Goal: Transaction & Acquisition: Subscribe to service/newsletter

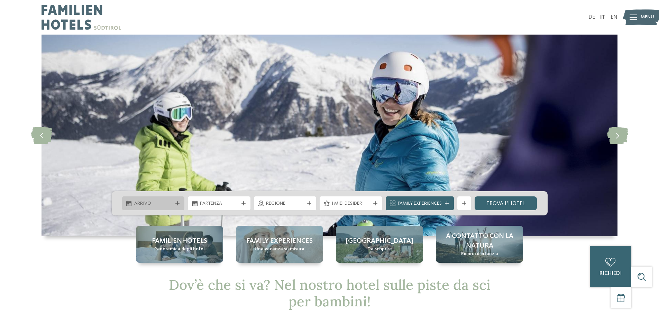
click at [176, 205] on icon at bounding box center [177, 203] width 4 height 4
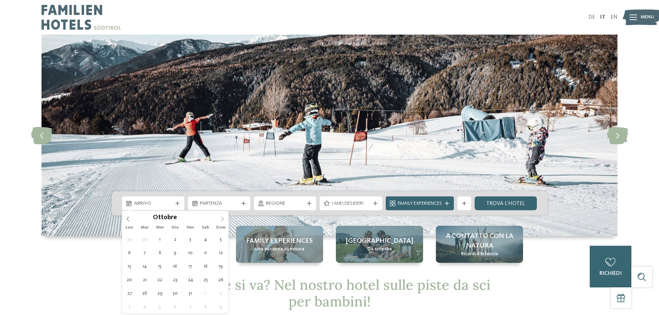
click at [224, 217] on icon at bounding box center [222, 219] width 5 height 5
type div "28.12.2025"
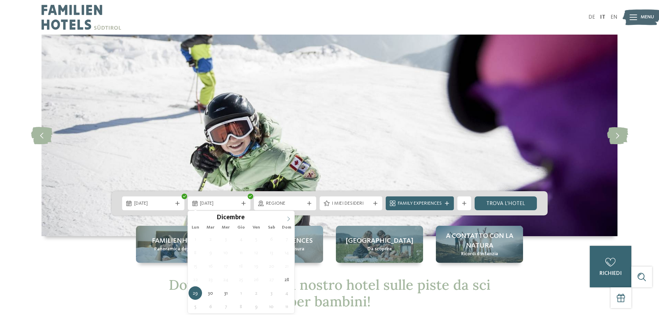
type input "****"
click at [289, 218] on icon at bounding box center [288, 219] width 5 height 5
type div "03.01.2026"
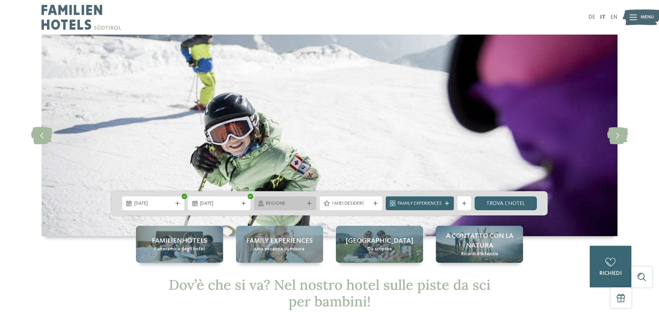
click at [290, 203] on span "Regione" at bounding box center [285, 203] width 38 height 7
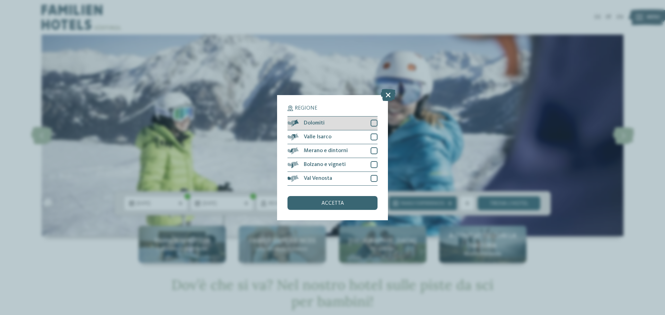
click at [372, 123] on div at bounding box center [373, 123] width 7 height 7
click at [346, 203] on div "accetta" at bounding box center [332, 203] width 90 height 14
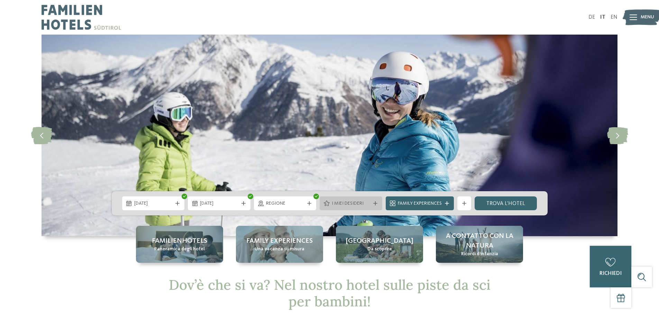
click at [377, 205] on icon at bounding box center [375, 203] width 4 height 4
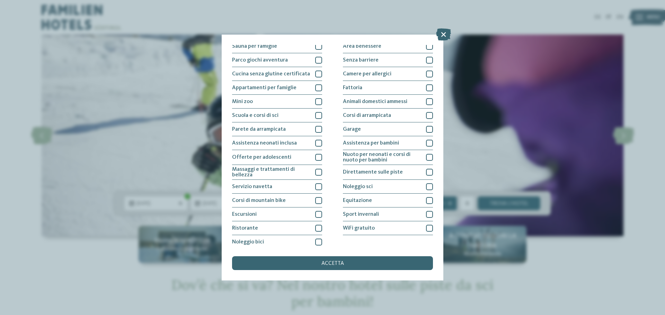
scroll to position [48, 0]
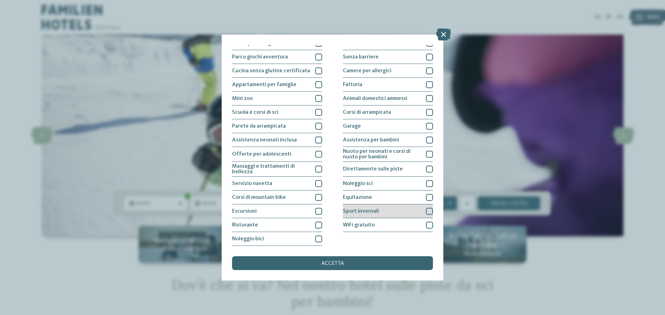
click at [426, 210] on div at bounding box center [429, 211] width 7 height 7
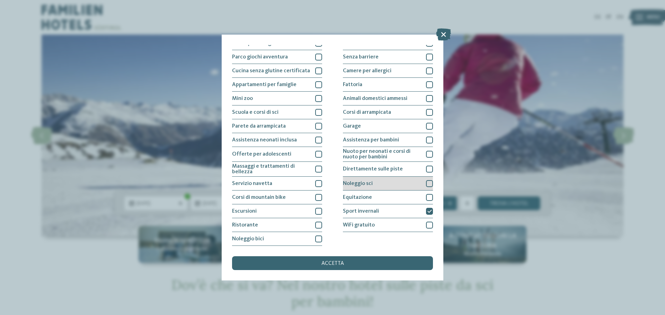
click at [426, 184] on div at bounding box center [429, 183] width 7 height 7
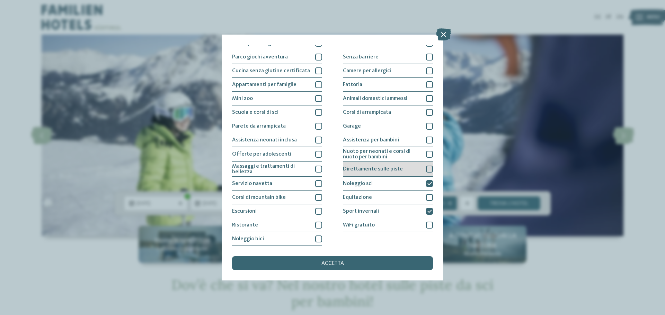
click at [426, 167] on div at bounding box center [429, 169] width 7 height 7
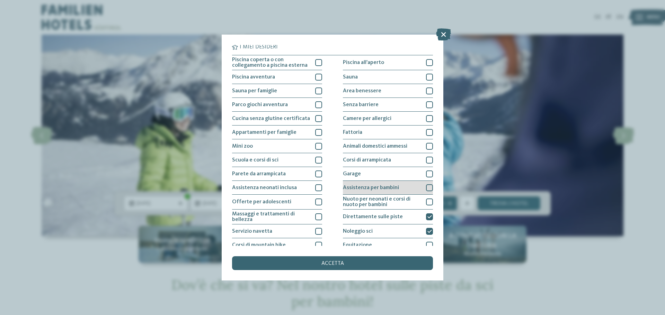
scroll to position [0, 0]
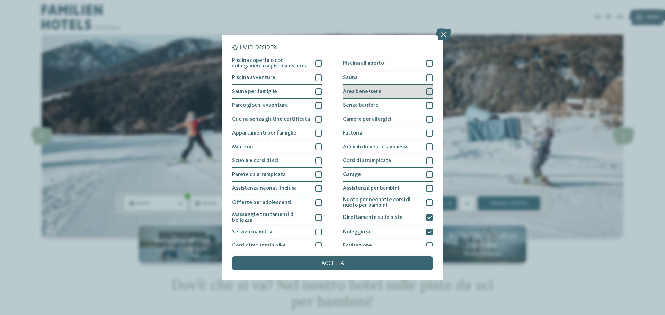
click at [427, 91] on div at bounding box center [429, 91] width 7 height 7
click at [427, 81] on div at bounding box center [429, 77] width 7 height 7
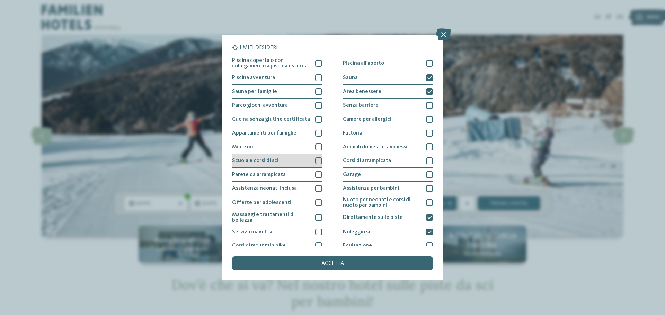
click at [313, 162] on div "Scuola e corsi di sci" at bounding box center [277, 161] width 90 height 14
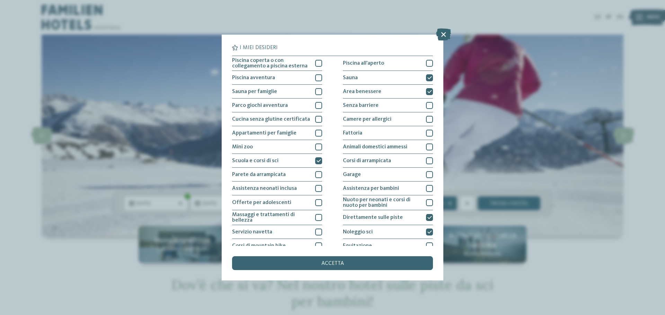
click at [320, 90] on div "Piscina coperta o con collegamento a piscina esterna Piscina all'aperto Piscina…" at bounding box center [332, 175] width 201 height 239
click at [317, 94] on div at bounding box center [318, 91] width 7 height 7
click at [427, 78] on icon at bounding box center [429, 78] width 4 height 4
click at [427, 88] on div at bounding box center [429, 91] width 7 height 7
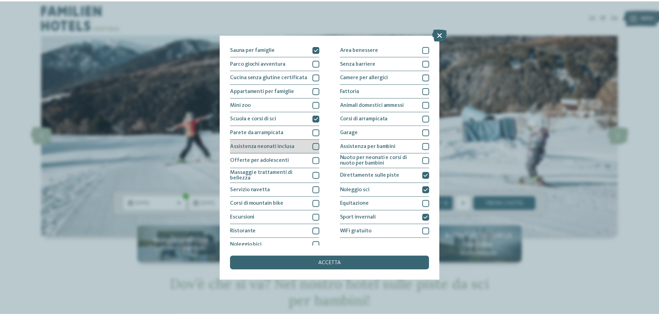
scroll to position [48, 0]
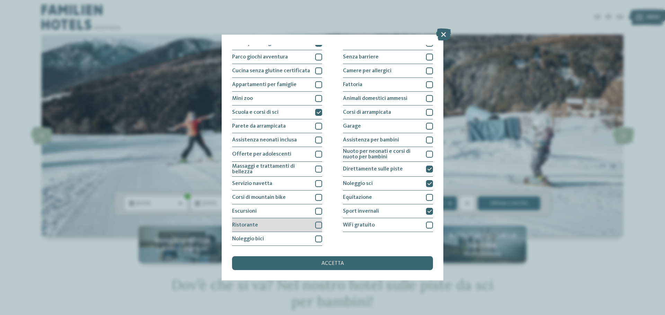
click at [318, 222] on div at bounding box center [318, 225] width 7 height 7
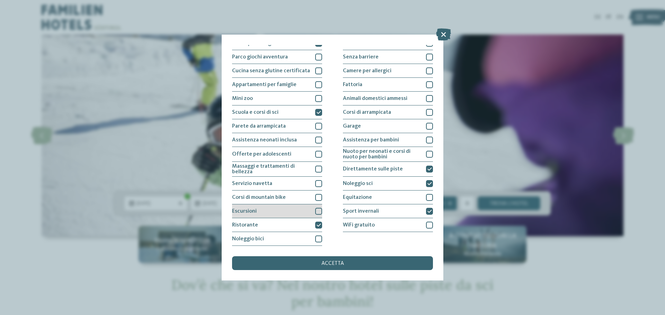
click at [316, 210] on div at bounding box center [318, 211] width 7 height 7
click at [325, 261] on span "accetta" at bounding box center [332, 264] width 22 height 6
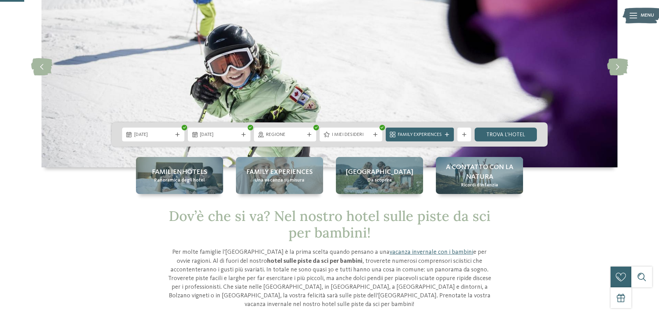
scroll to position [69, 0]
click at [502, 129] on link "trova l’hotel" at bounding box center [506, 134] width 63 height 14
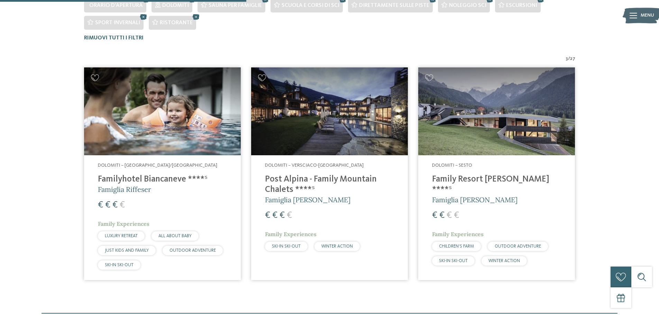
scroll to position [222, 0]
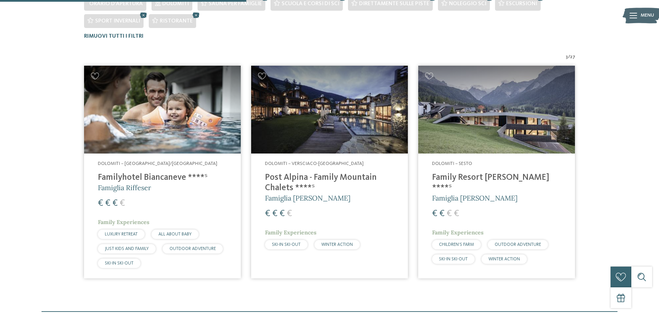
click at [139, 177] on h4 "Familyhotel Biancaneve ****ˢ" at bounding box center [162, 178] width 129 height 10
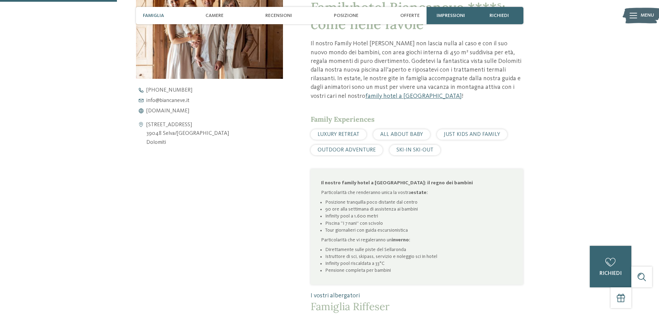
scroll to position [346, 0]
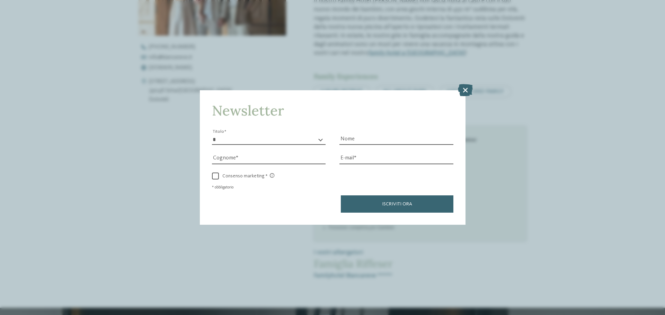
click at [234, 133] on div "* ****** ******* ******** ****** Titolo" at bounding box center [269, 135] width 114 height 19
click at [233, 139] on select "* ****** ******* ******** ******" at bounding box center [269, 140] width 114 height 10
select select "*"
click at [212, 135] on select "* ****** ******* ******** ******" at bounding box center [269, 140] width 114 height 10
click at [348, 138] on input "Nome" at bounding box center [396, 140] width 114 height 10
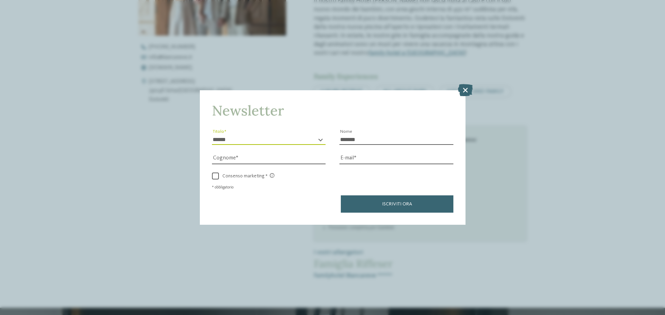
type input "*******"
type input "******"
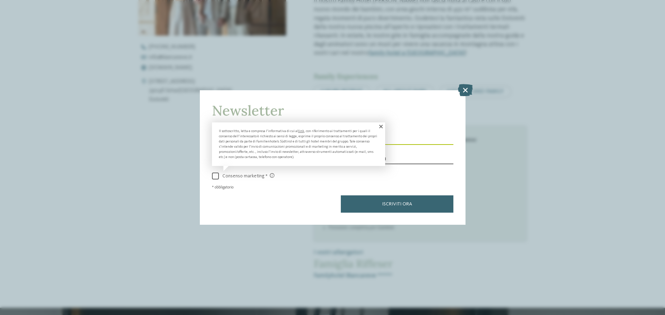
type input "**********"
click at [241, 176] on span "Consenso marketing" at bounding box center [246, 176] width 55 height 6
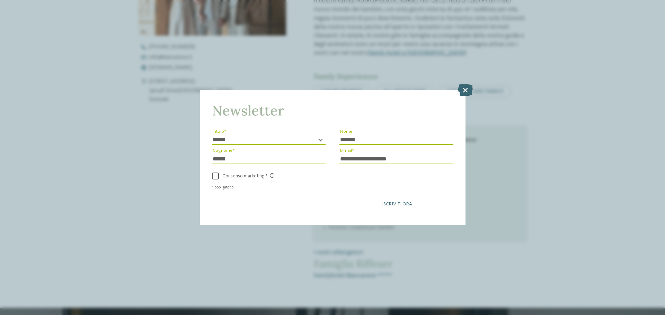
click at [374, 205] on button "Iscriviti ora" at bounding box center [397, 204] width 112 height 17
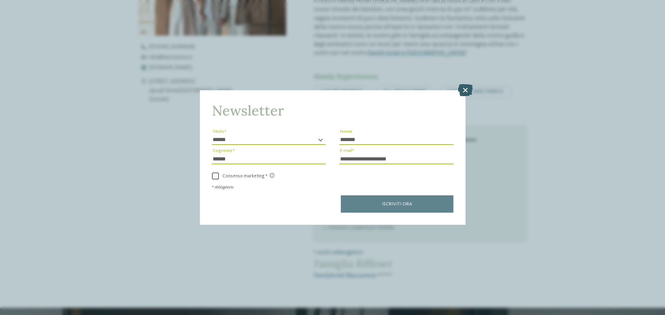
click at [460, 89] on icon at bounding box center [465, 90] width 15 height 12
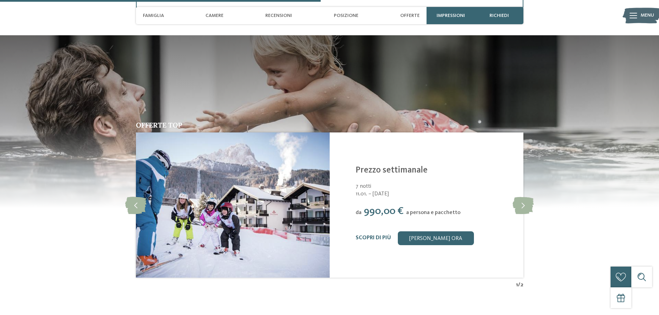
scroll to position [831, 0]
